Goal: Information Seeking & Learning: Learn about a topic

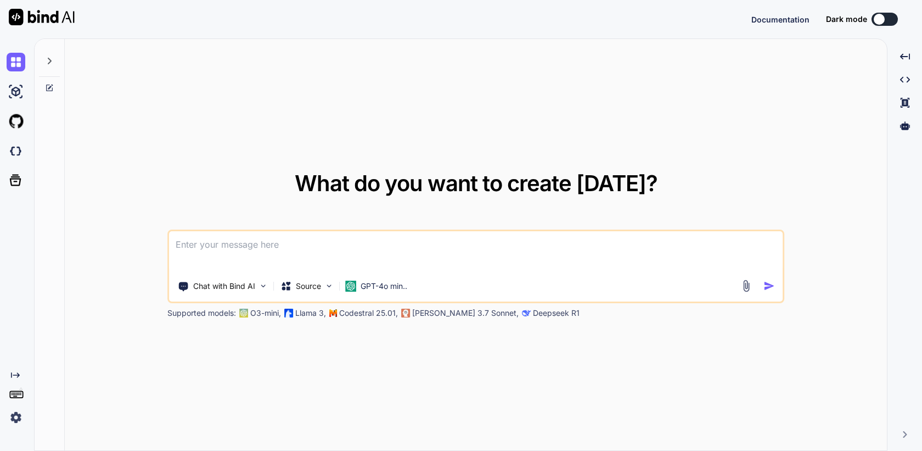
click at [14, 417] on img at bounding box center [16, 417] width 19 height 19
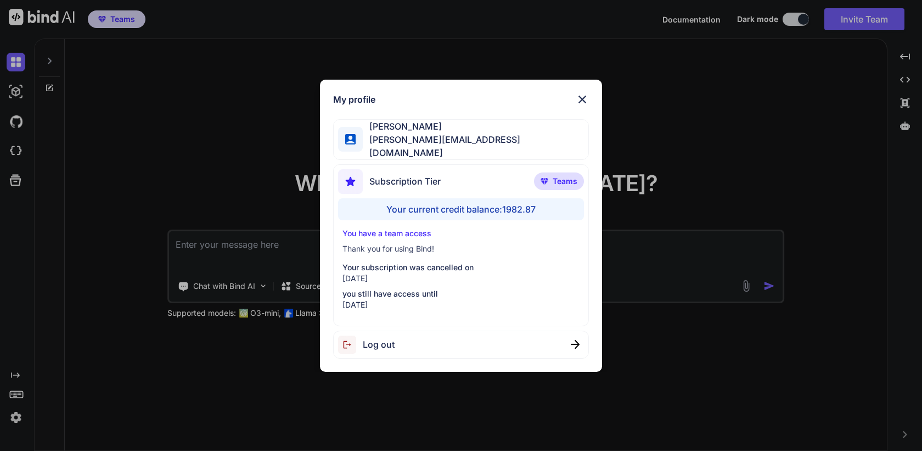
click at [108, 383] on div "My profile [PERSON_NAME] [PERSON_NAME][EMAIL_ADDRESS][DOMAIN_NAME] Subscription…" at bounding box center [461, 225] width 922 height 451
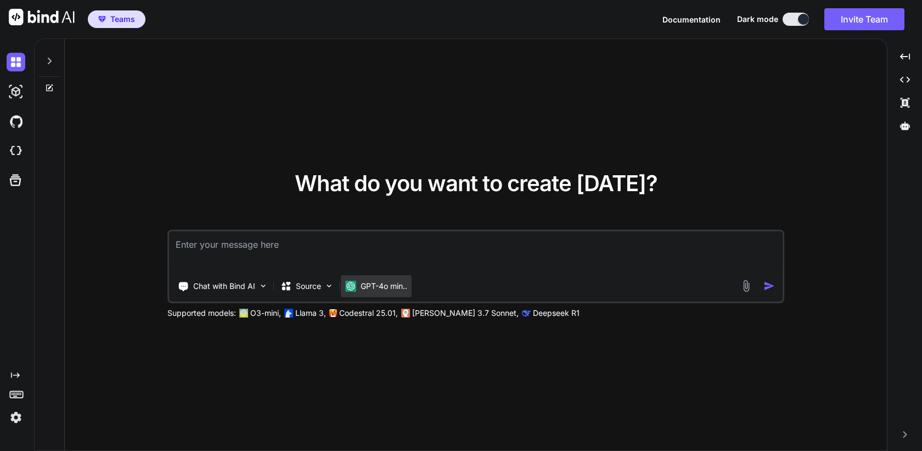
click at [396, 285] on p "GPT-4o min.." at bounding box center [384, 286] width 47 height 11
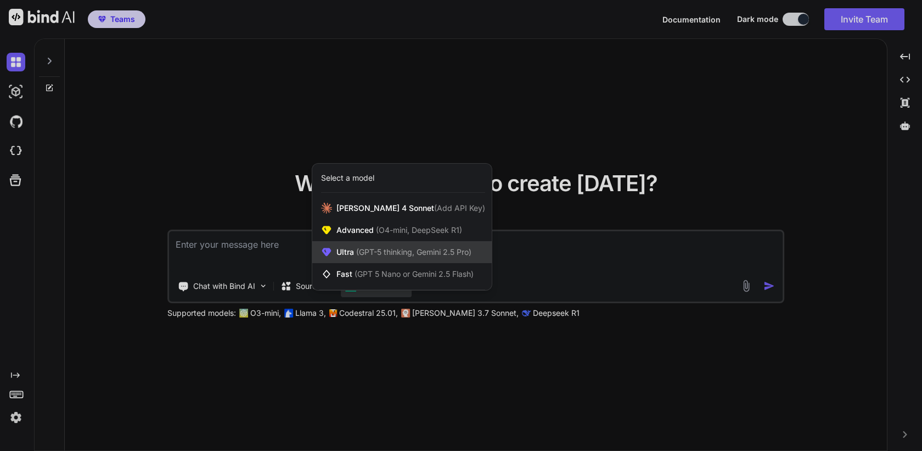
click at [440, 249] on span "(GPT-5 thinking, Gemini 2.5 Pro)" at bounding box center [412, 251] width 117 height 9
type textarea "x"
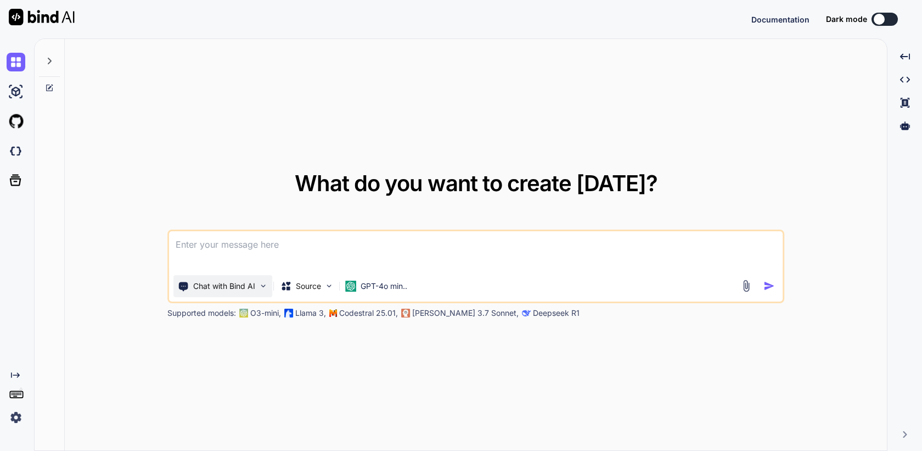
click at [262, 285] on img at bounding box center [263, 285] width 9 height 9
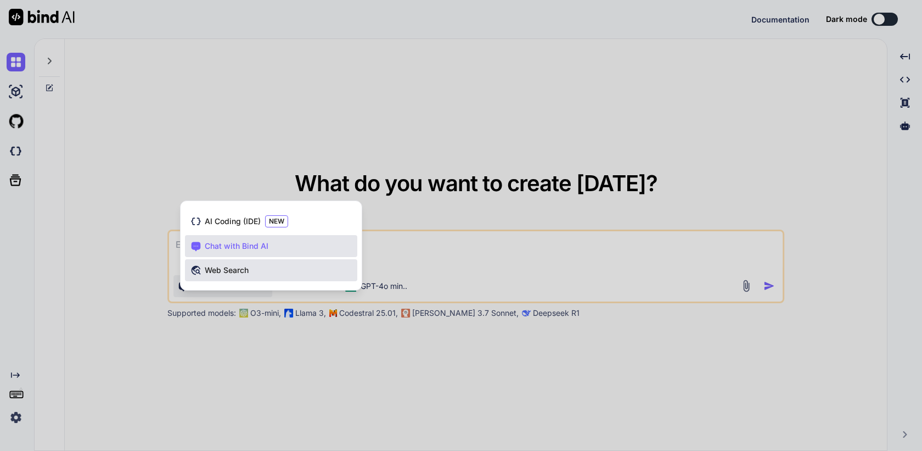
click at [260, 273] on div "Web Search" at bounding box center [271, 270] width 172 height 22
type textarea "x"
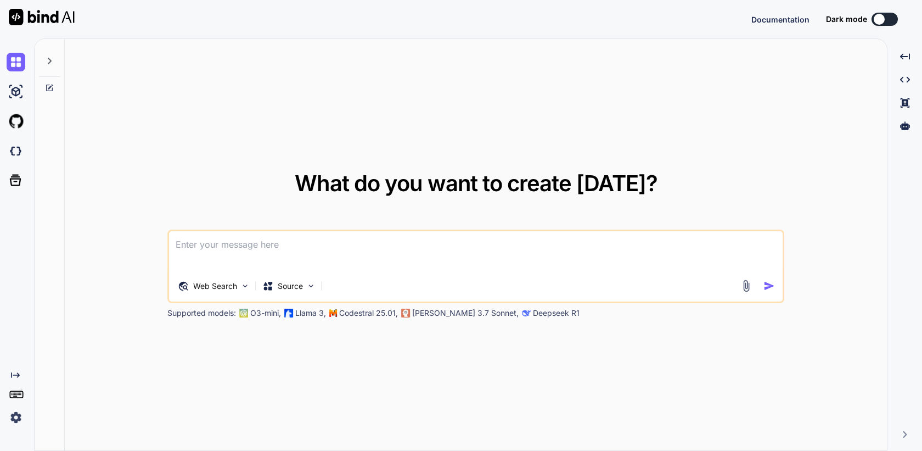
click at [287, 248] on textarea at bounding box center [476, 251] width 614 height 41
type textarea "h"
type textarea "x"
type textarea "he"
type textarea "x"
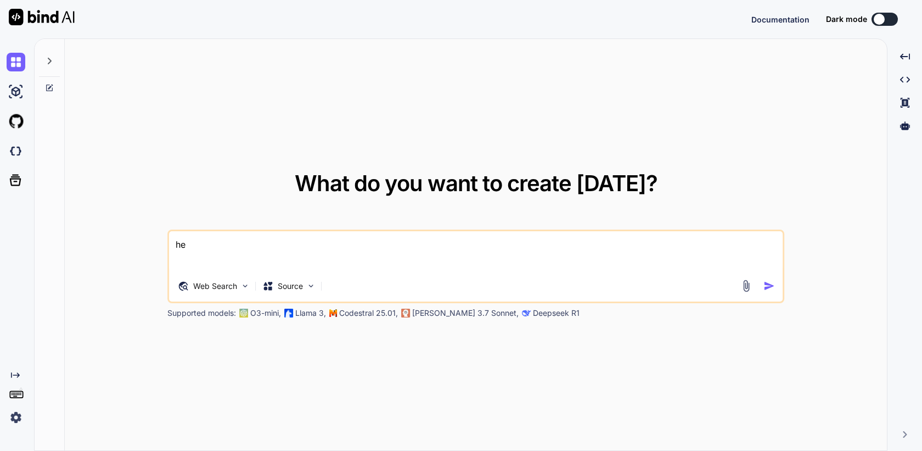
type textarea "hel"
type textarea "x"
type textarea "hell"
type textarea "x"
type textarea "hello"
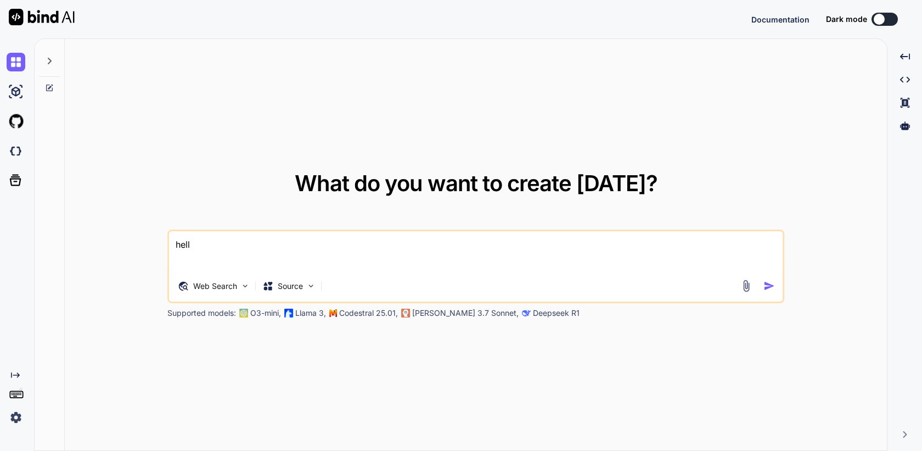
type textarea "x"
type textarea "hello"
click at [764, 281] on img "button" at bounding box center [770, 286] width 12 height 12
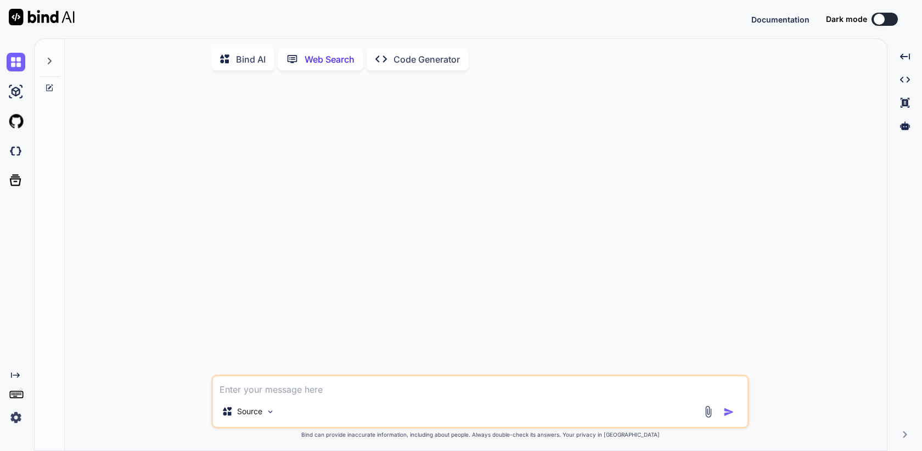
scroll to position [4, 0]
type textarea "x"
type textarea "h"
type textarea "x"
type textarea "hi"
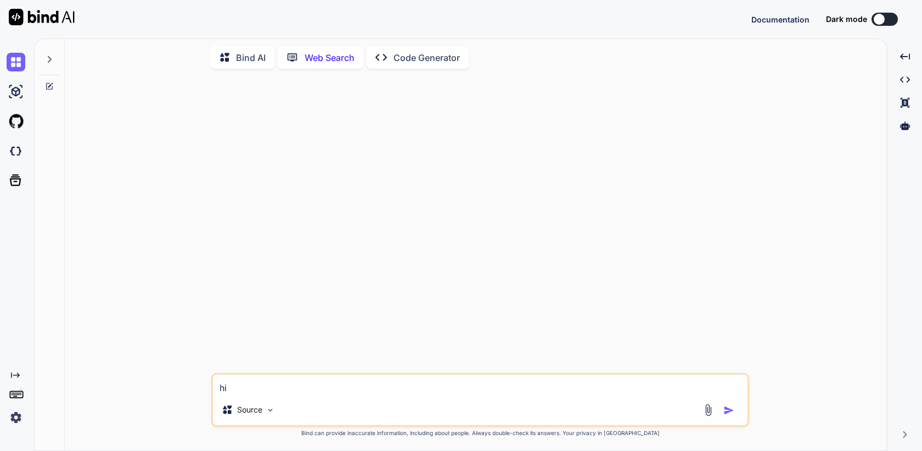
click at [733, 408] on img "button" at bounding box center [729, 410] width 11 height 11
type textarea "x"
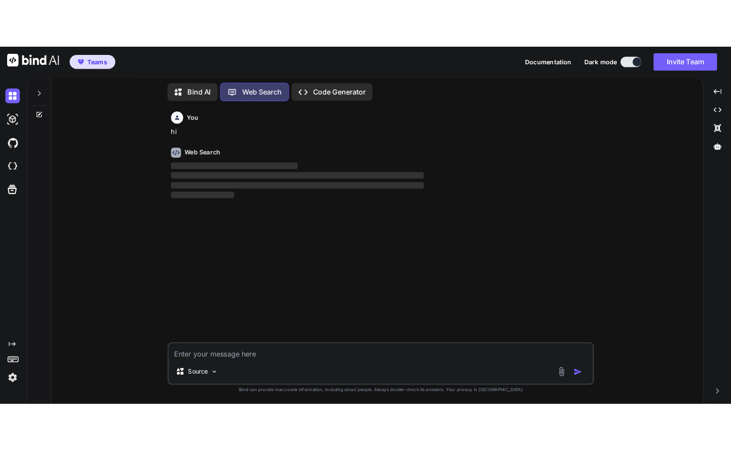
scroll to position [5, 0]
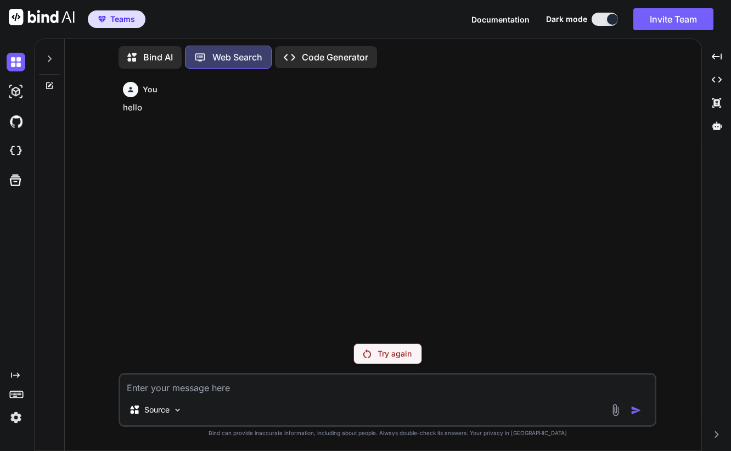
type textarea "x"
